Goal: Task Accomplishment & Management: Use online tool/utility

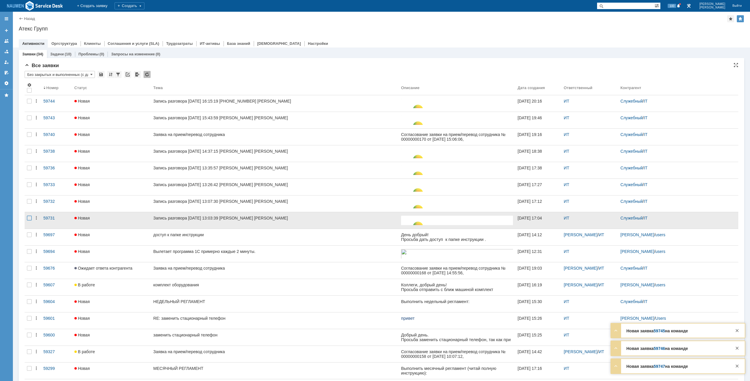
click at [31, 216] on div at bounding box center [29, 218] width 5 height 5
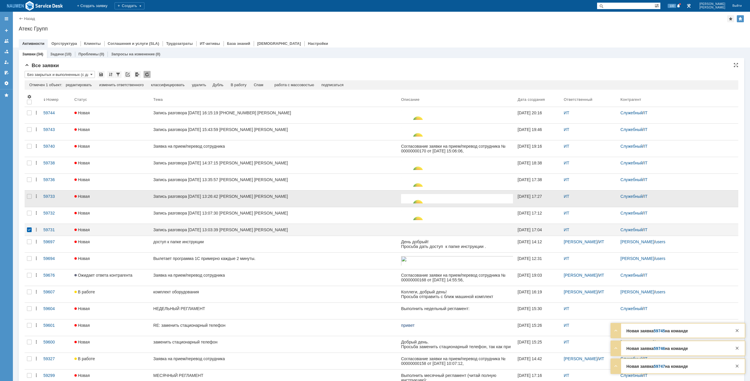
click at [31, 206] on div at bounding box center [29, 198] width 9 height 16
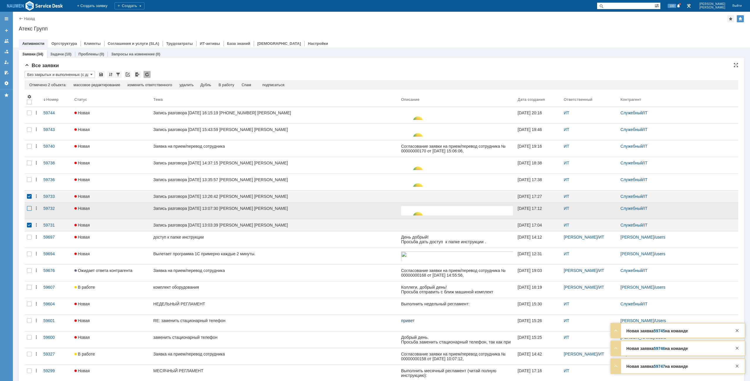
click at [29, 211] on div at bounding box center [29, 208] width 5 height 5
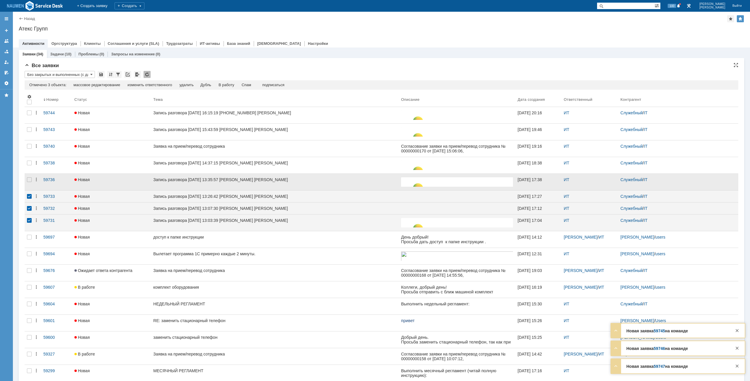
click at [32, 181] on div at bounding box center [29, 182] width 9 height 16
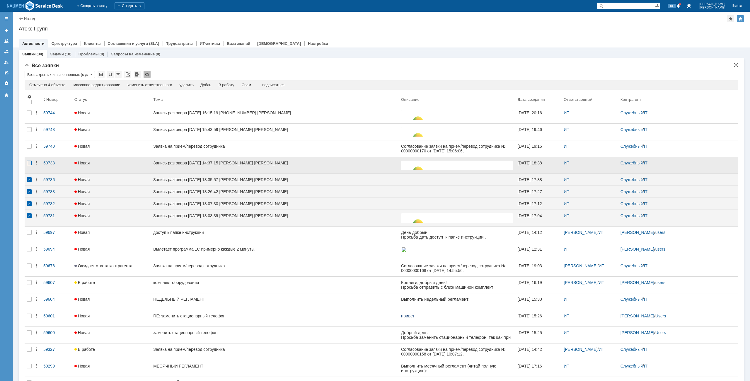
click at [28, 162] on div at bounding box center [29, 162] width 5 height 5
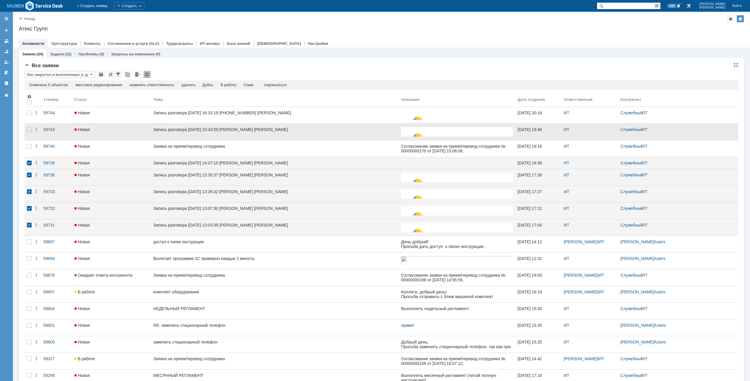
click at [32, 127] on div at bounding box center [29, 132] width 9 height 16
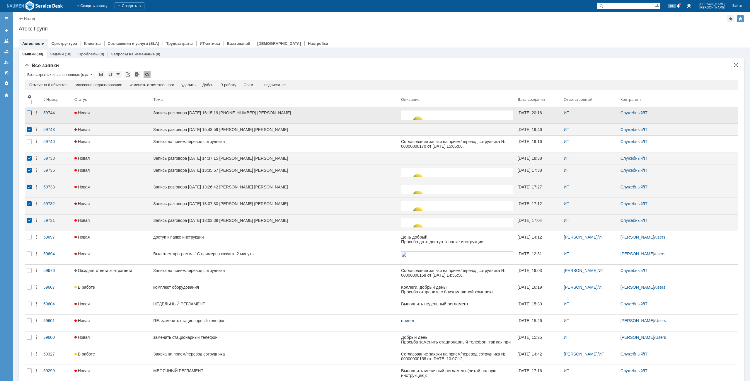
click at [30, 114] on div at bounding box center [29, 112] width 5 height 5
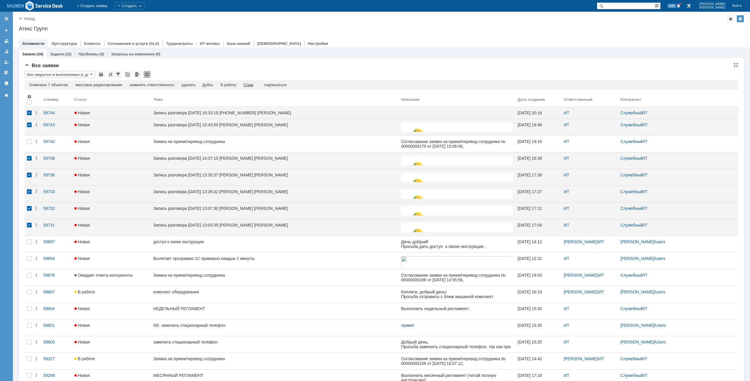
click at [252, 84] on div "Спам" at bounding box center [249, 85] width 10 height 5
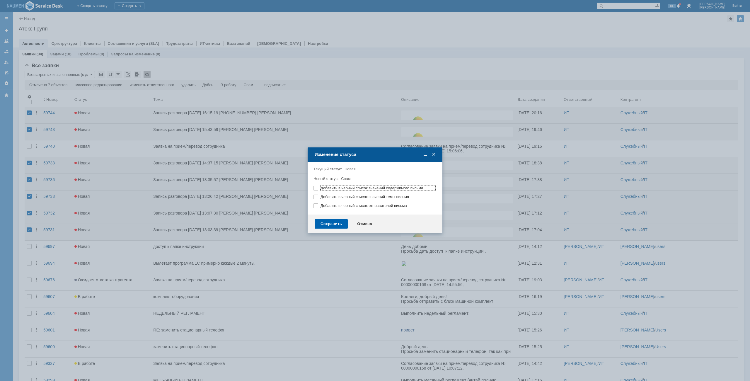
click at [342, 224] on div "Сохранить" at bounding box center [331, 223] width 33 height 9
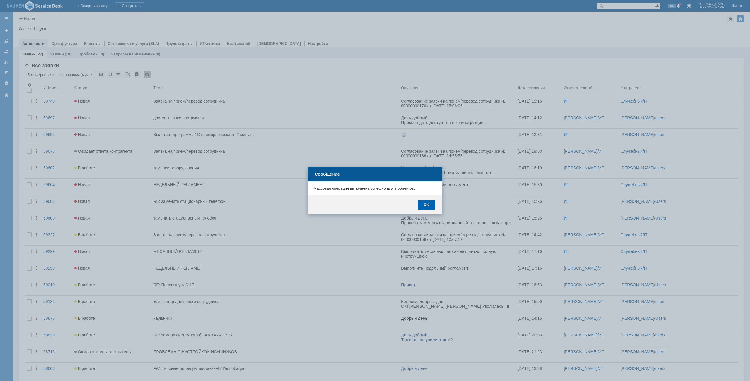
click at [424, 204] on div "OK" at bounding box center [427, 204] width 18 height 9
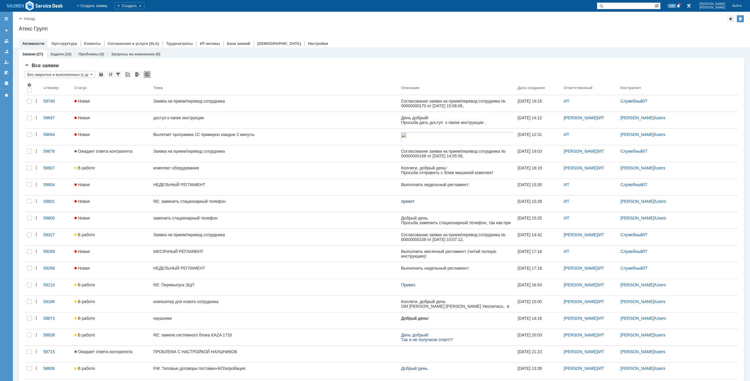
click at [303, 70] on div "Все заявки * Без закрытых и выполненных (с датой создания) ред. 08.05 Результат…" at bounding box center [381, 311] width 713 height 497
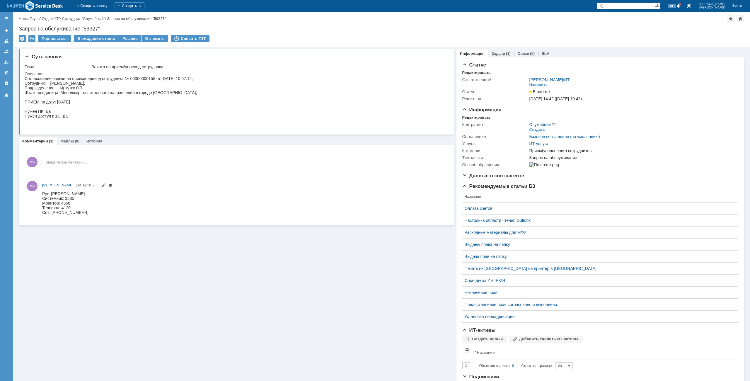
click at [506, 55] on div "(1)" at bounding box center [508, 53] width 5 height 4
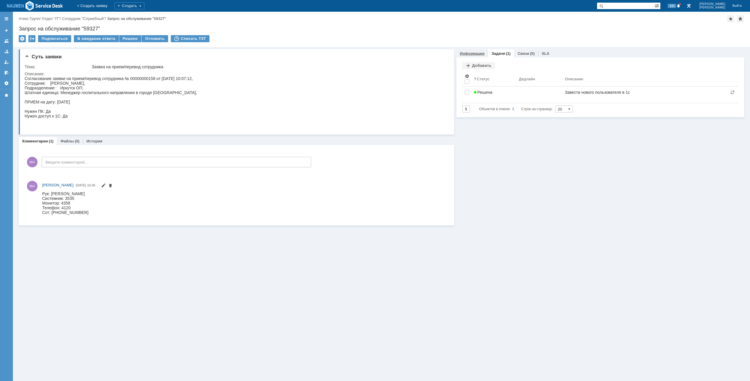
click at [477, 54] on link "Информация" at bounding box center [472, 53] width 25 height 4
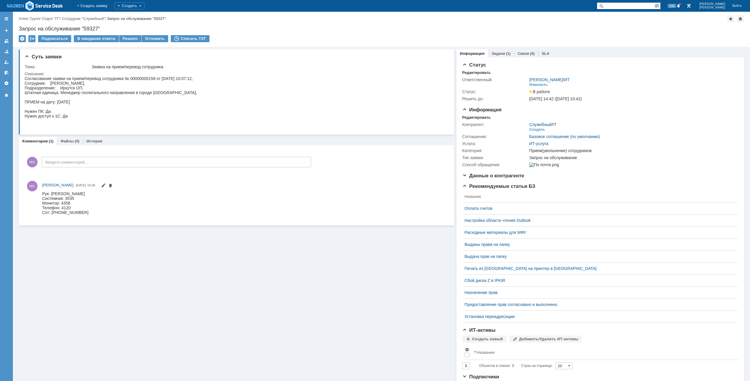
click at [287, 17] on div "Назад | Атекс Групп / Отдел "IT" / Сотрудник "Служебный" / Запрос на обслуживан…" at bounding box center [381, 18] width 725 height 7
click at [179, 118] on div "Согласование заявки на прием/перевод сотрудника № 00000000158 от 30.09.2025 10:…" at bounding box center [111, 102] width 172 height 52
click at [126, 40] on div "Решено" at bounding box center [130, 38] width 22 height 7
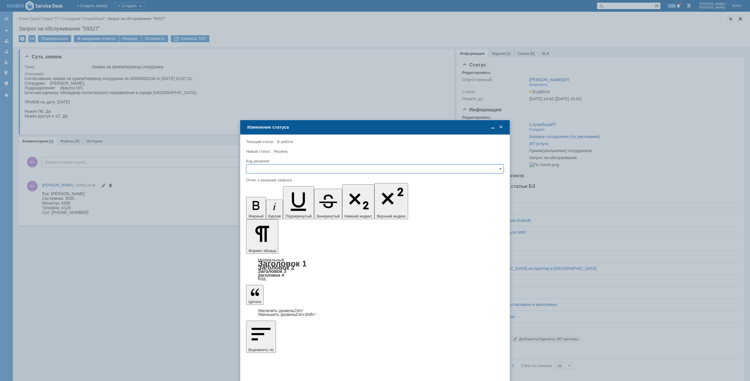
click at [300, 169] on input "text" at bounding box center [375, 168] width 258 height 9
click at [270, 206] on span "Решено" at bounding box center [375, 208] width 250 height 5
type input "Решено"
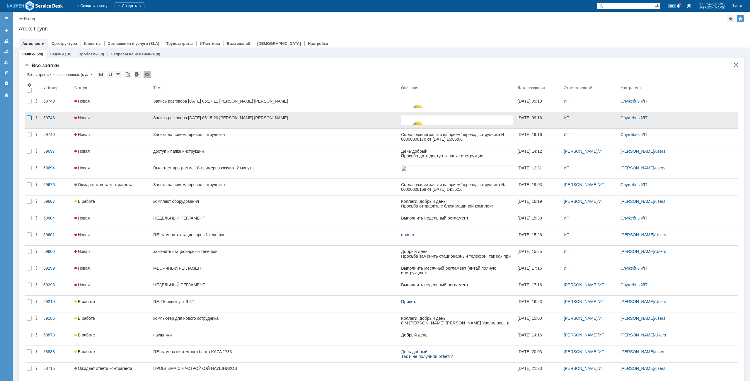
click at [30, 117] on div at bounding box center [29, 117] width 5 height 5
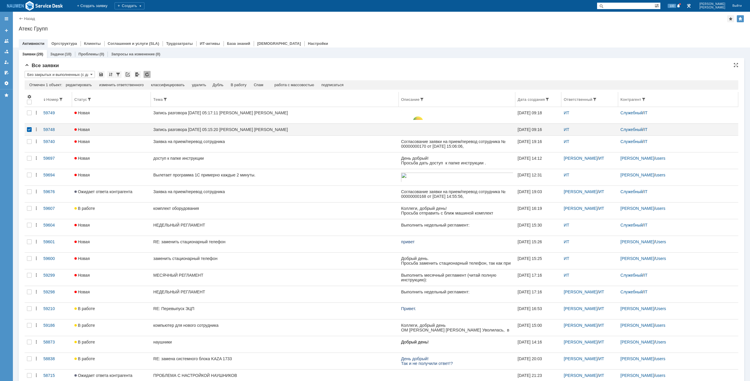
click at [29, 105] on th at bounding box center [29, 99] width 9 height 15
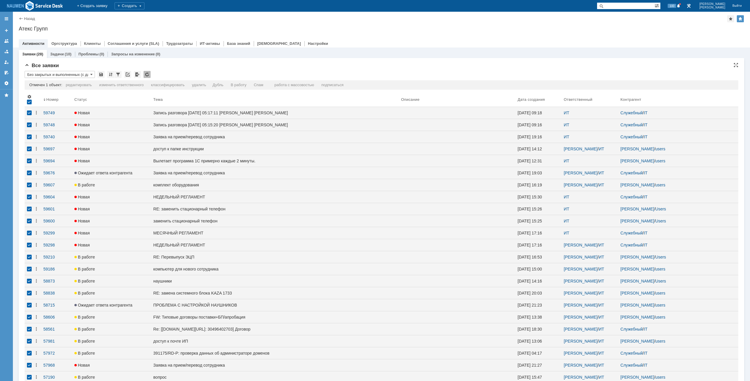
click at [29, 105] on th at bounding box center [29, 99] width 9 height 15
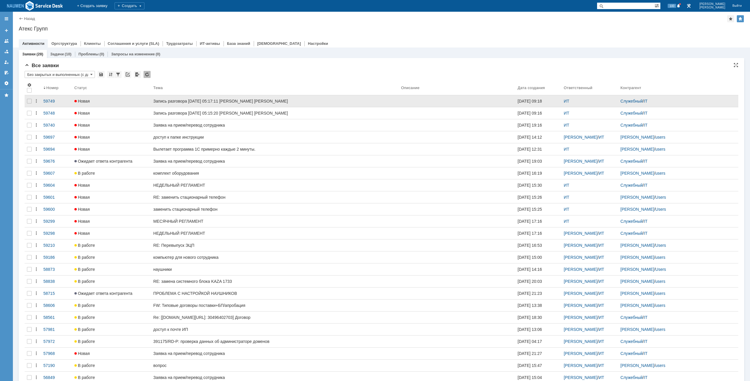
click at [30, 103] on div at bounding box center [29, 101] width 9 height 12
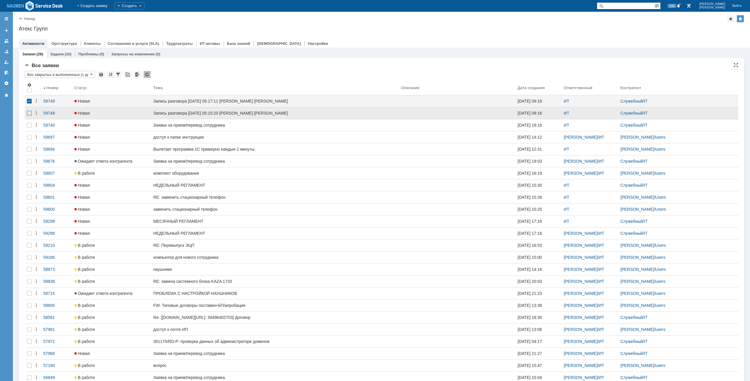
click at [31, 112] on tbody "59749 Новая Запись разговора 09.10.2025 05:17:11 Коцарь Ирина Мурзин Иван 09.10…" at bounding box center [381, 263] width 713 height 336
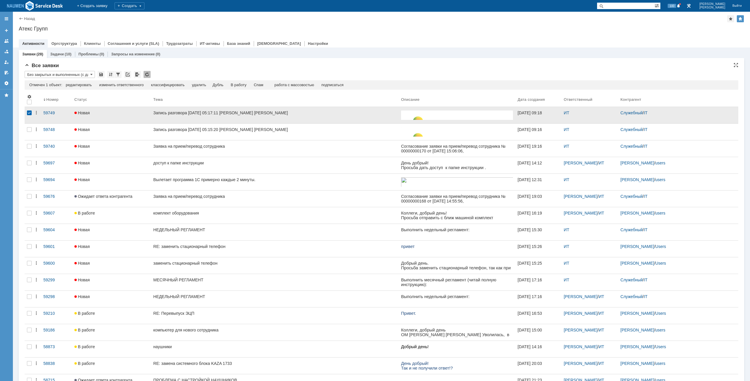
click at [28, 123] on div at bounding box center [29, 115] width 9 height 16
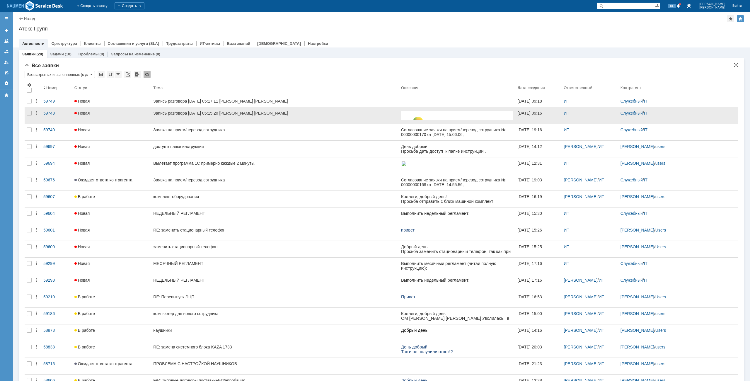
click at [31, 116] on div at bounding box center [29, 115] width 9 height 16
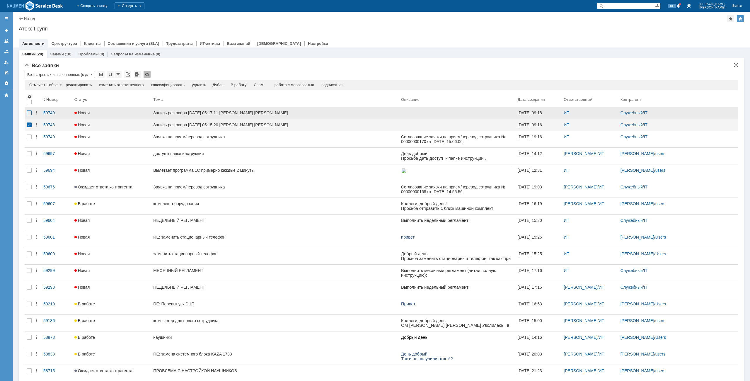
click at [29, 115] on div at bounding box center [29, 112] width 5 height 5
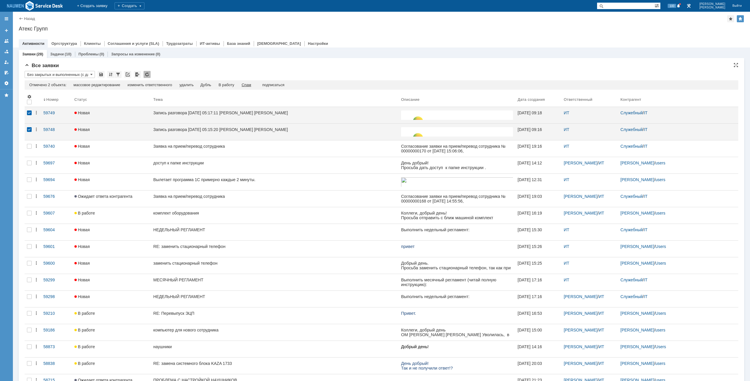
click at [247, 83] on div "Спам" at bounding box center [247, 85] width 10 height 5
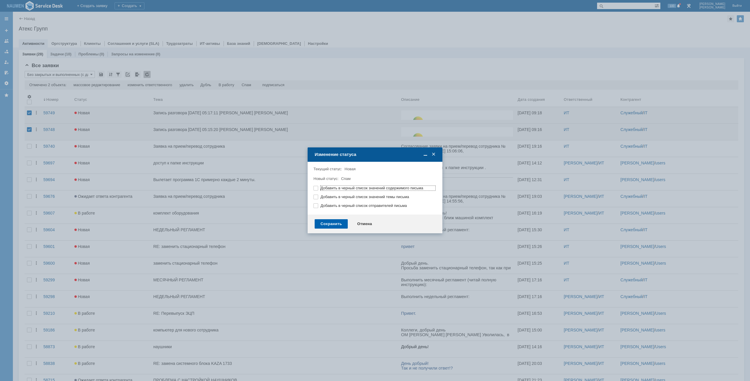
click at [334, 223] on div "Сохранить" at bounding box center [331, 223] width 33 height 9
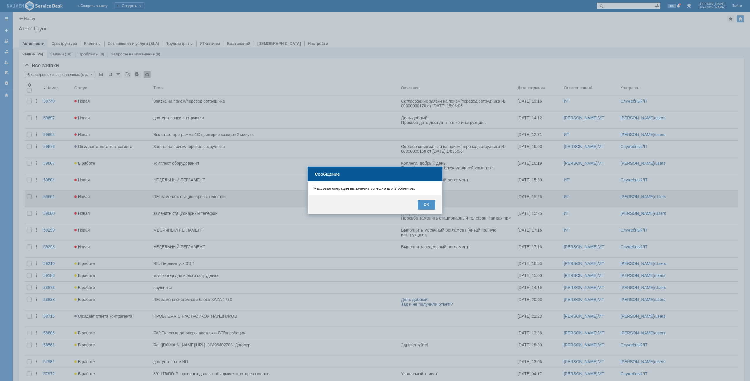
click at [425, 206] on div "OK" at bounding box center [427, 204] width 18 height 9
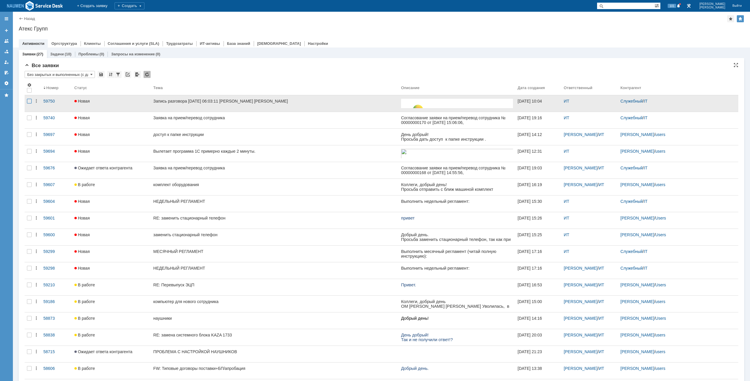
click at [30, 100] on div at bounding box center [29, 101] width 5 height 5
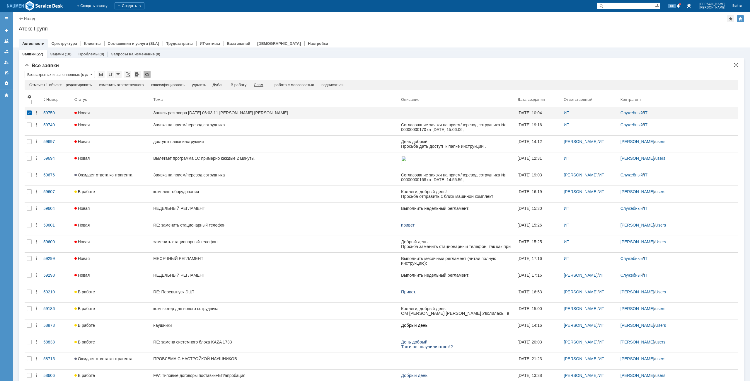
click at [263, 84] on div "Спам" at bounding box center [259, 85] width 10 height 5
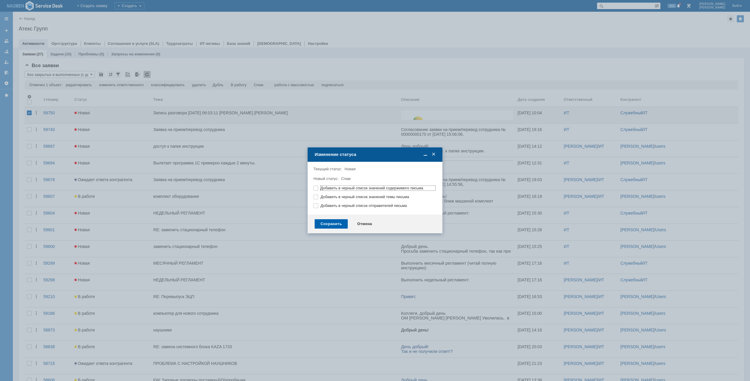
click at [334, 223] on div "Сохранить" at bounding box center [331, 223] width 33 height 9
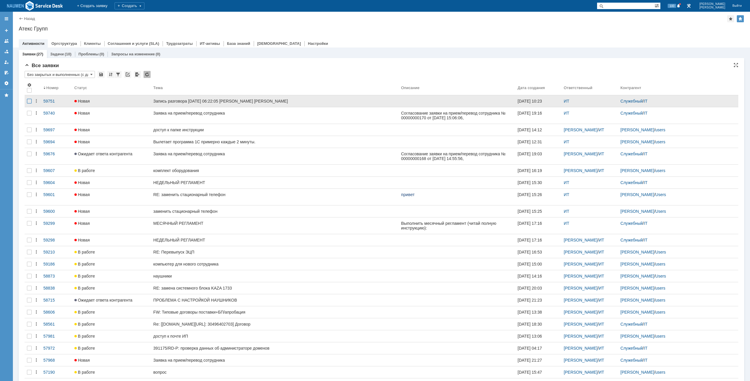
click at [28, 101] on div at bounding box center [29, 101] width 5 height 5
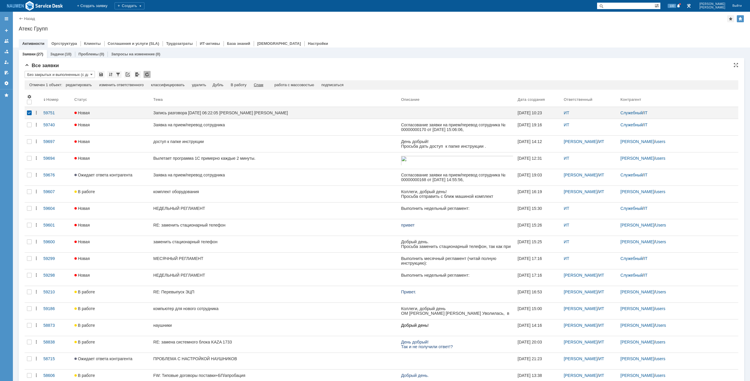
click at [259, 87] on div "Спам" at bounding box center [259, 85] width 10 height 5
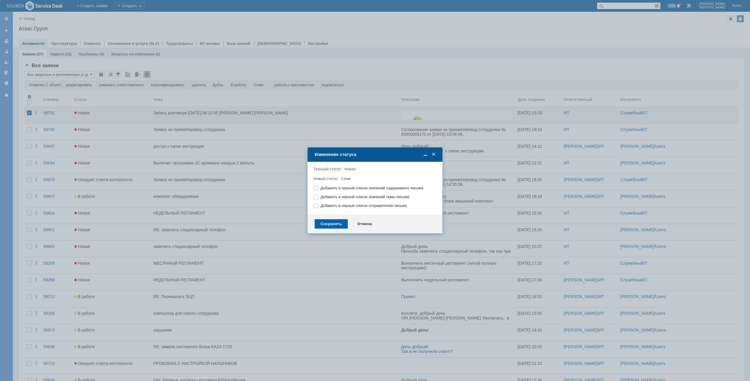
click at [327, 226] on div "Сохранить" at bounding box center [331, 223] width 33 height 9
